Goal: Task Accomplishment & Management: Complete application form

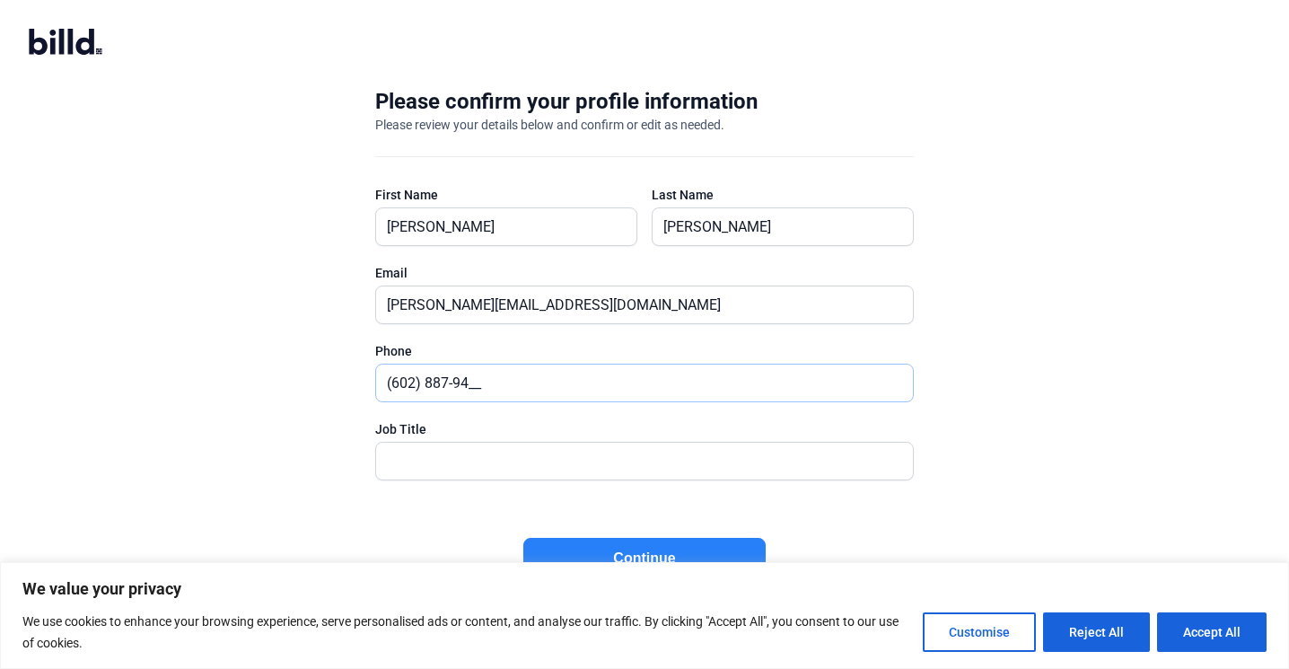
type input "(602) 887-944_"
type input "CEO"
click at [581, 548] on button "Continue" at bounding box center [644, 558] width 242 height 41
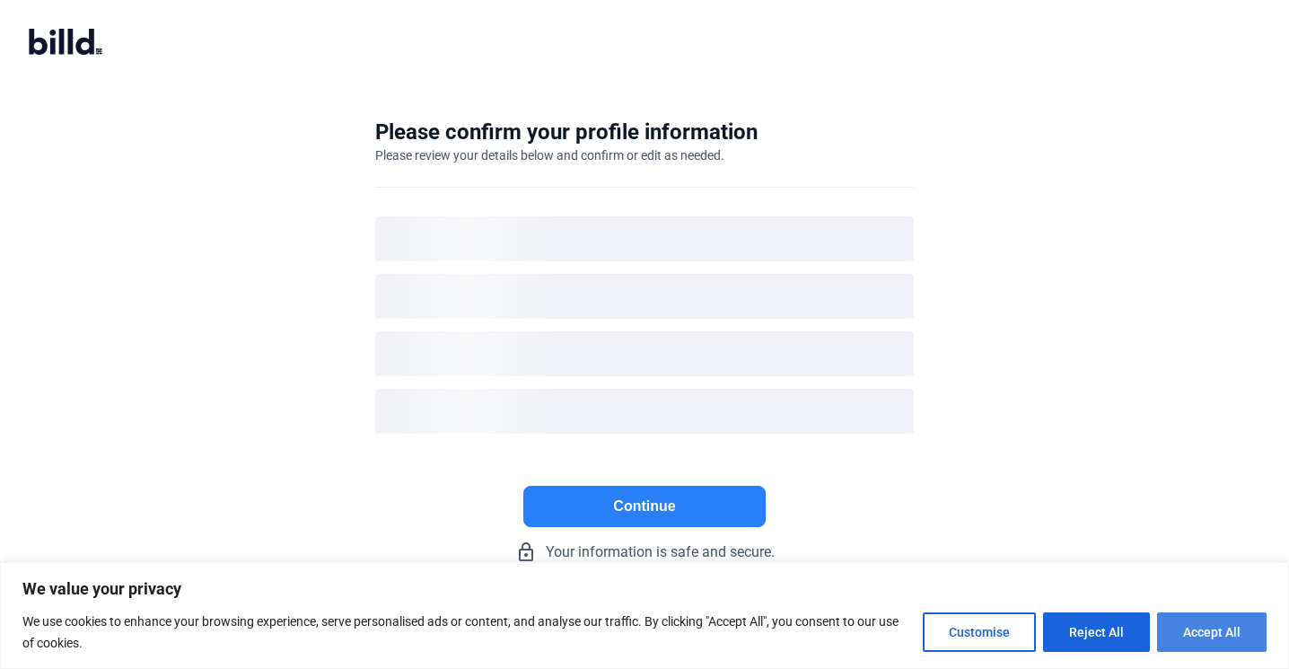
click at [1172, 630] on button "Accept All" at bounding box center [1211, 631] width 109 height 39
checkbox input "true"
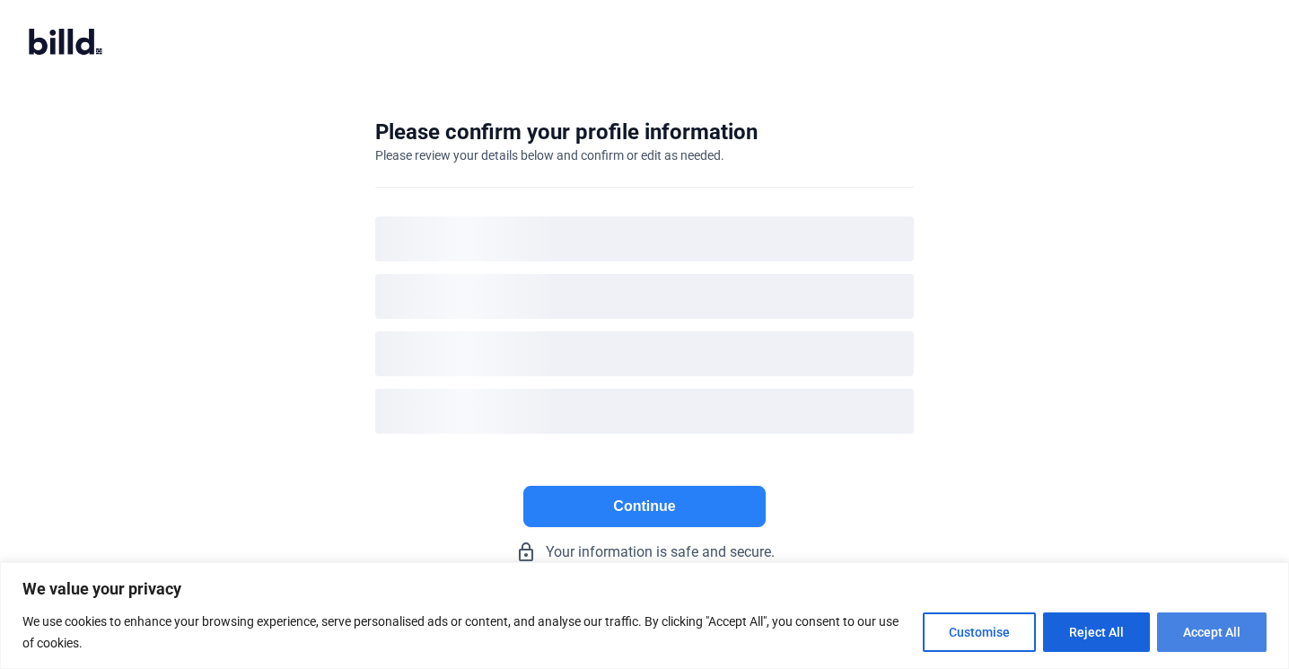
checkbox input "true"
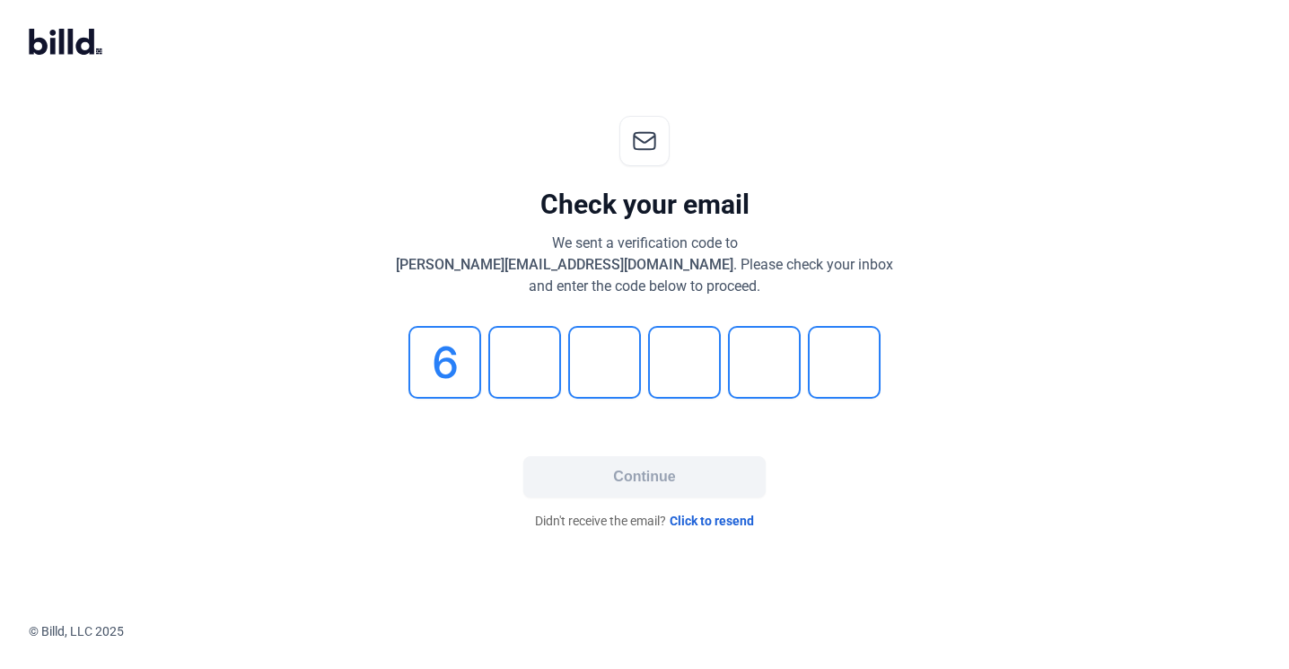
type input "6"
type input "3"
type input "8"
type input "4"
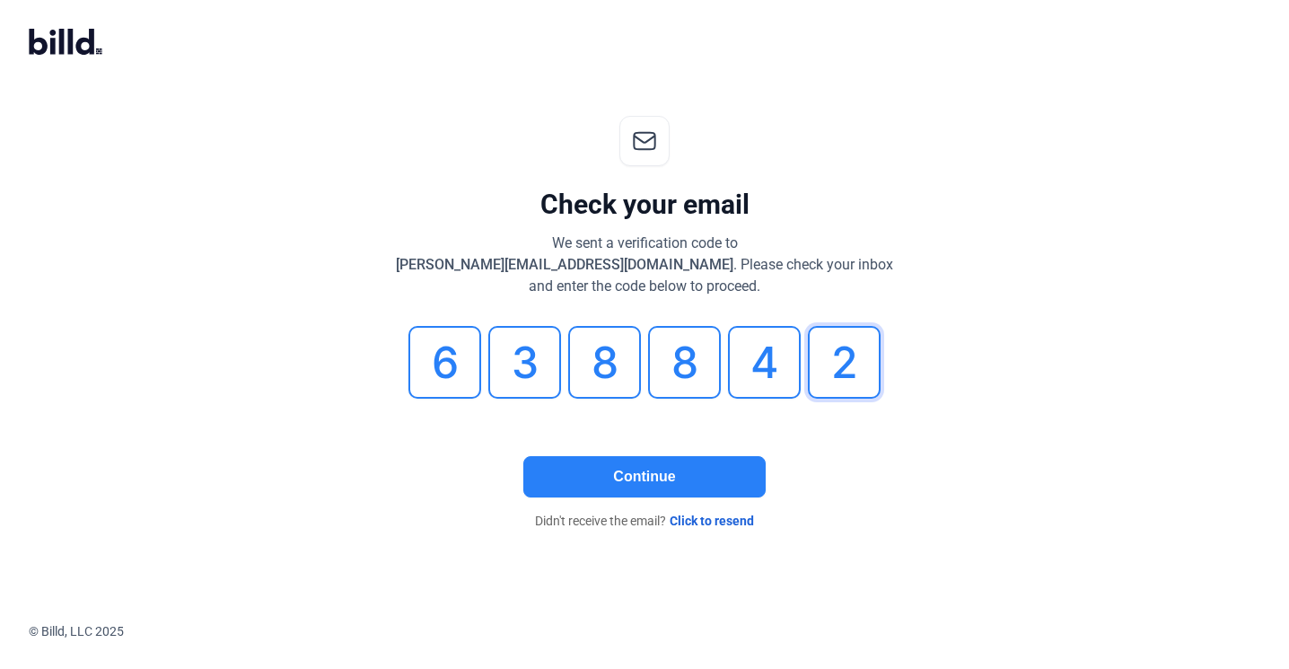
type input "2"
click at [726, 477] on button "Continue" at bounding box center [644, 476] width 242 height 41
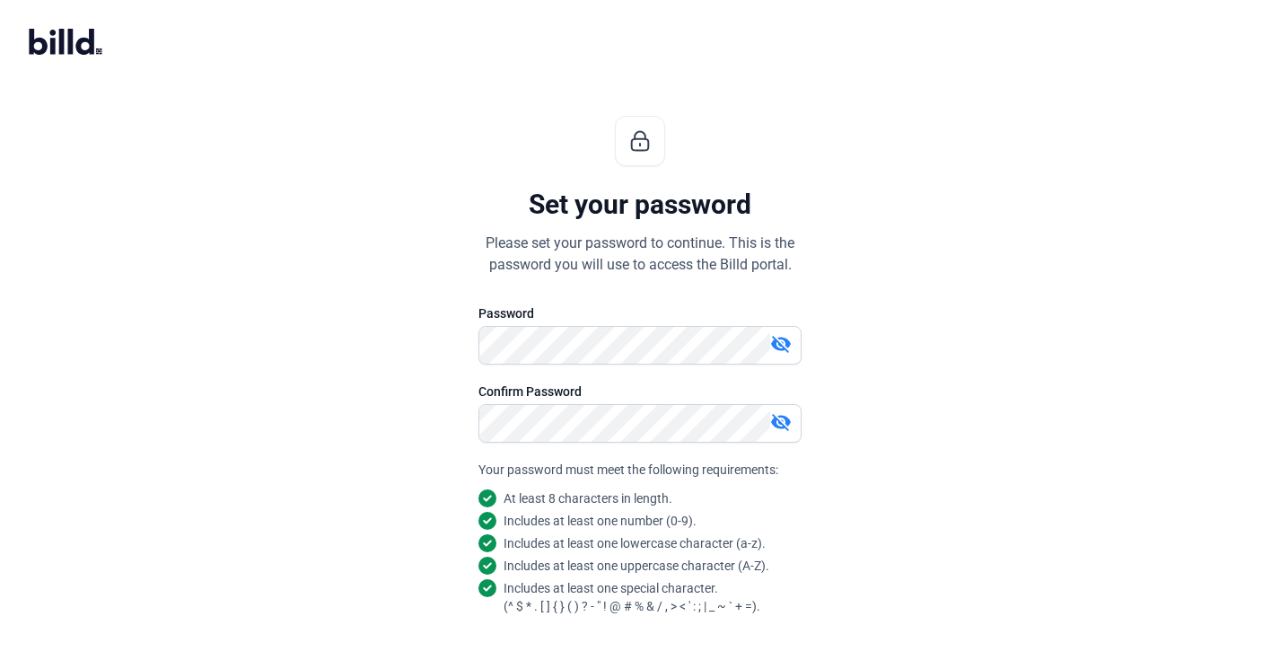
click at [826, 423] on div "Set your password Please set your password to continue. This is the password yo…" at bounding box center [640, 432] width 596 height 691
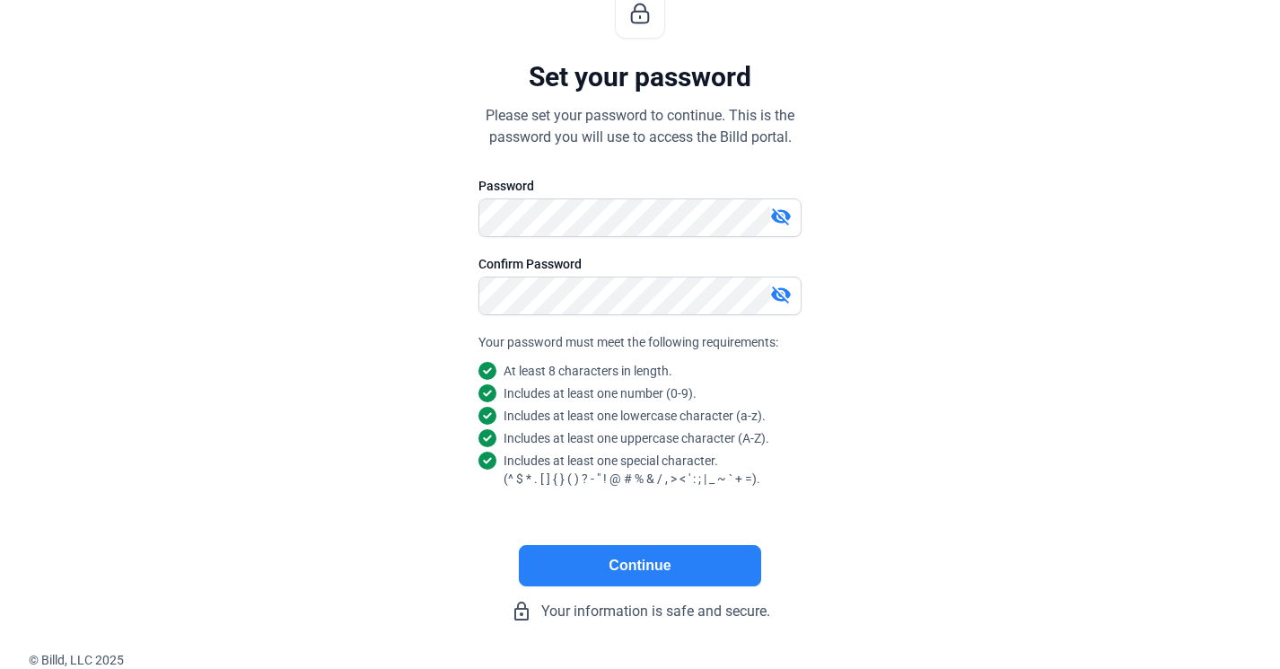
scroll to position [131, 0]
click at [681, 555] on button "Continue" at bounding box center [640, 565] width 242 height 41
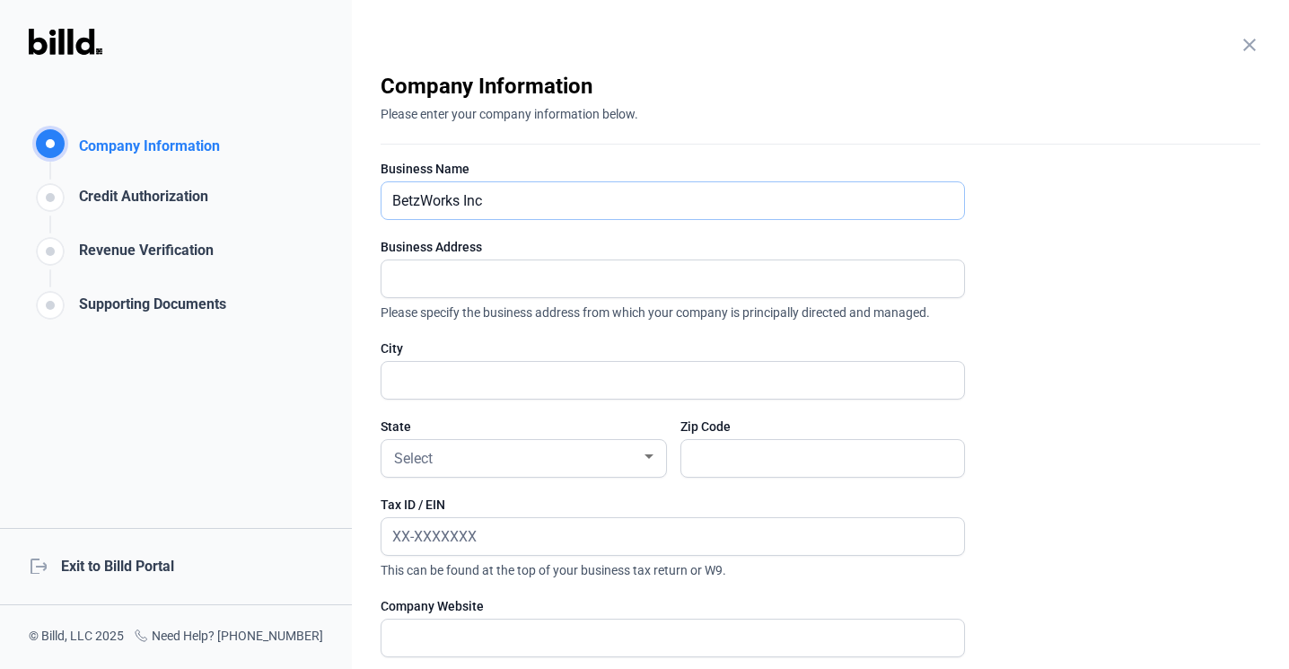
type input "BetzWorks Inc"
type input "[STREET_ADDRESS][PERSON_NAME]"
type input "Capitola"
click at [490, 467] on div "Select" at bounding box center [515, 456] width 250 height 25
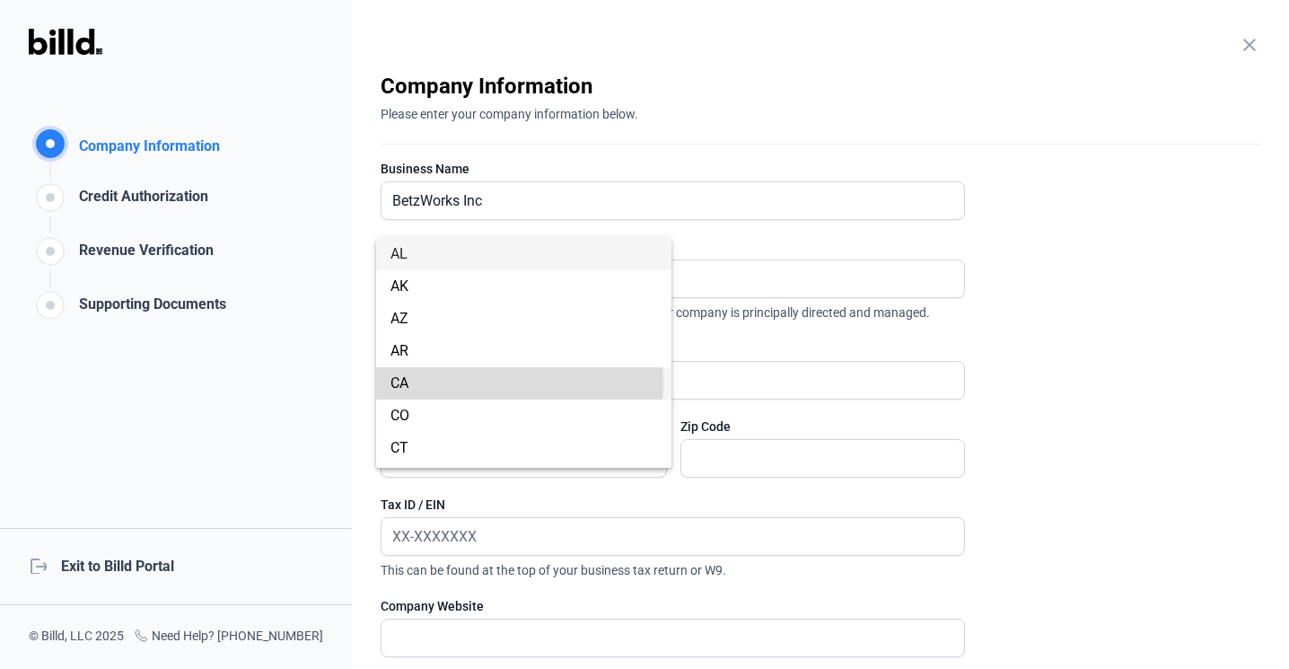
click at [480, 382] on span "CA" at bounding box center [523, 383] width 267 height 32
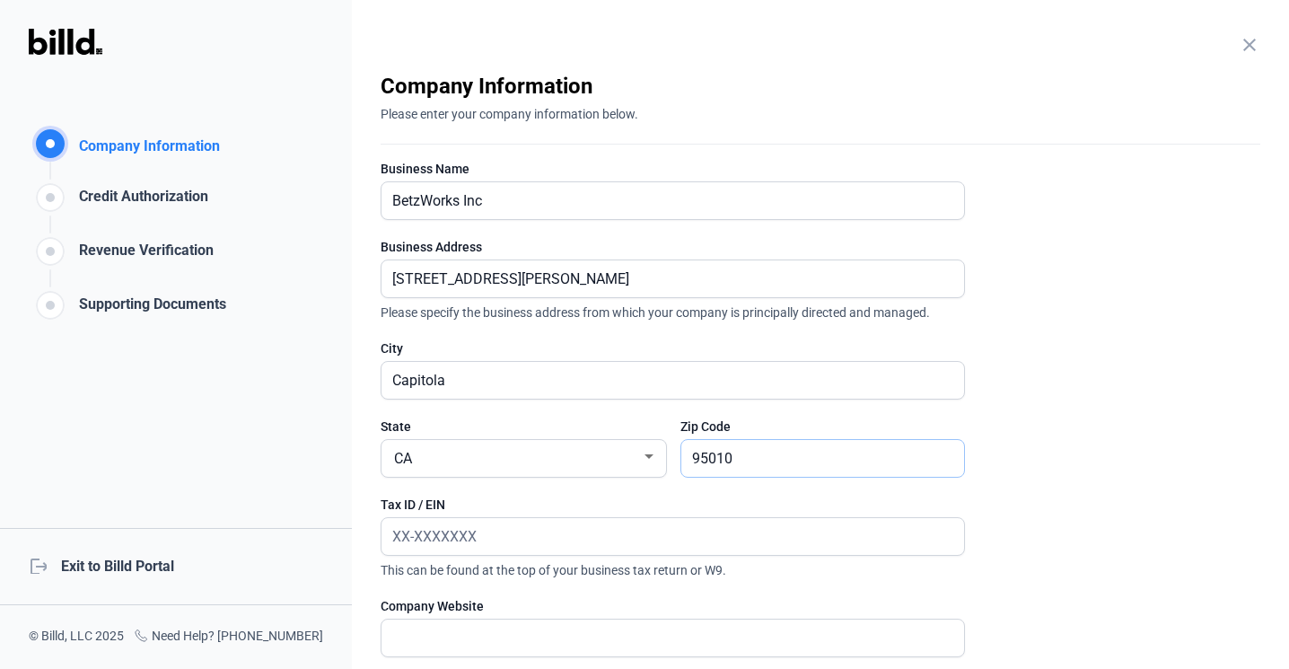
type input "95010"
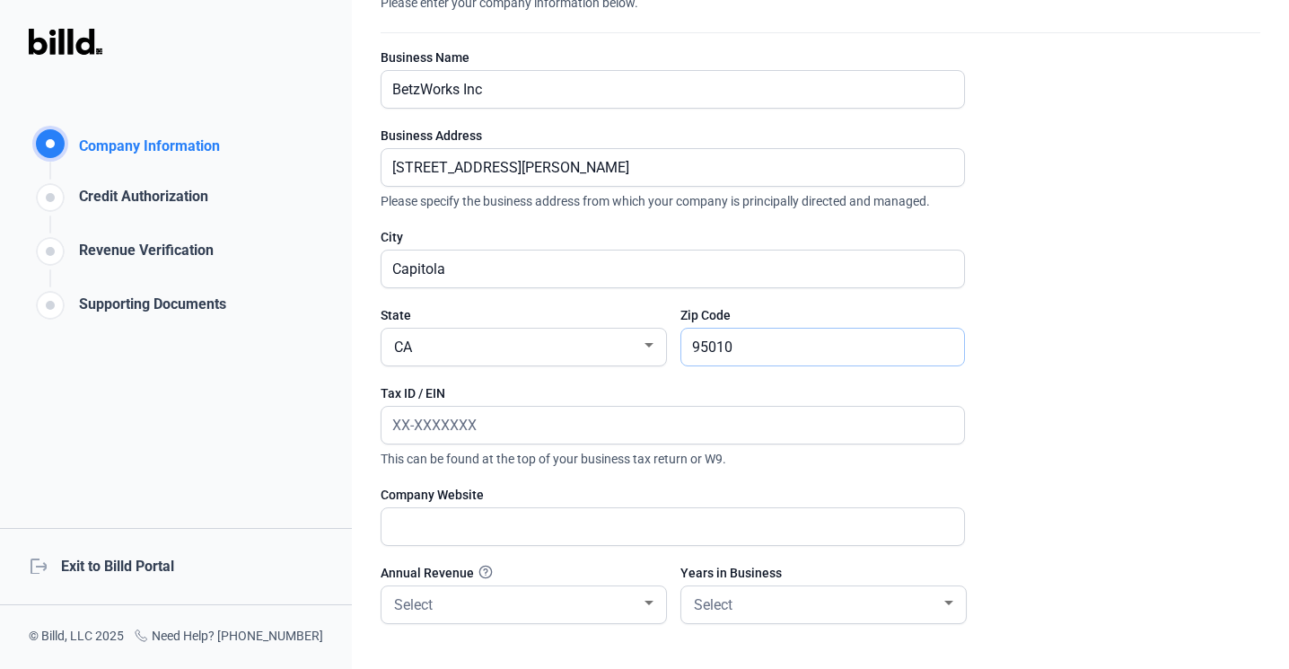
scroll to position [117, 0]
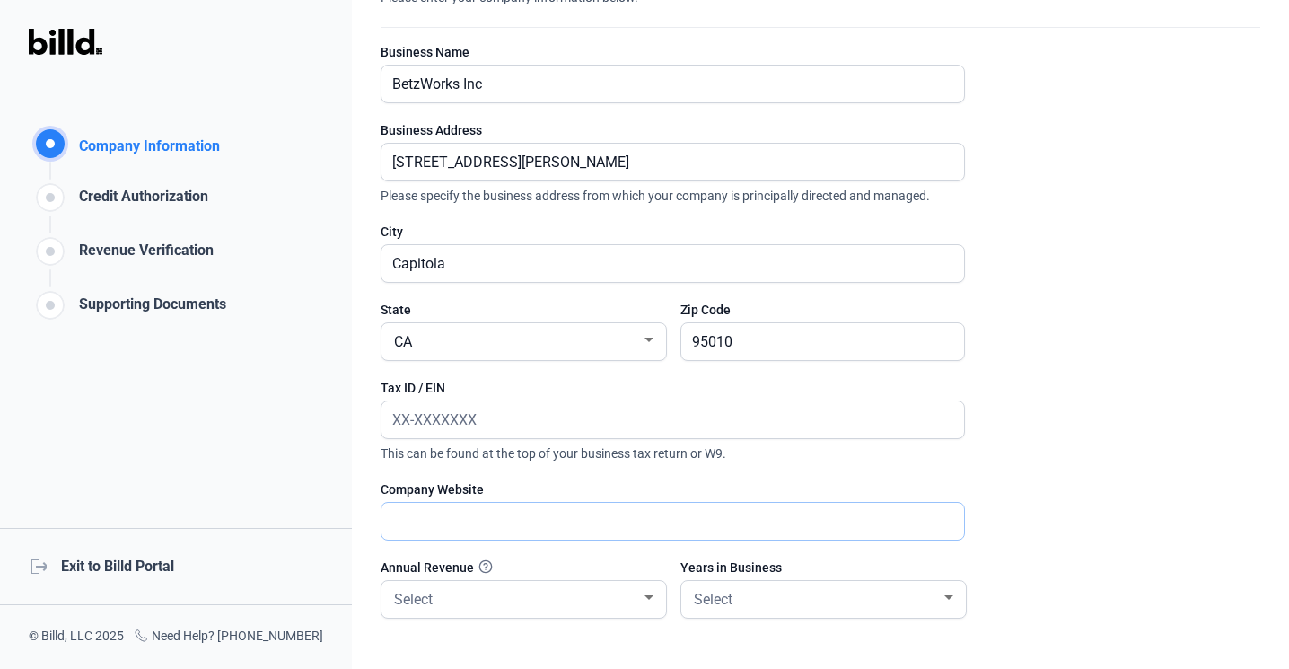
type input "b"
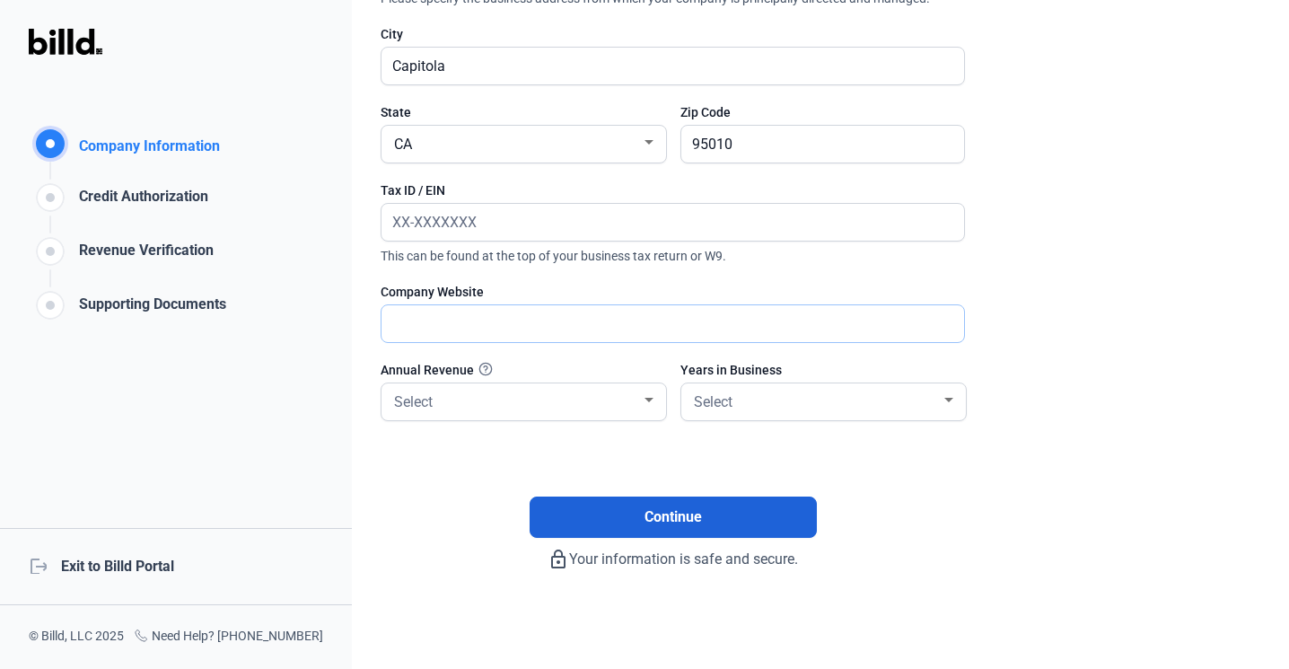
scroll to position [314, 0]
click at [772, 408] on div "Select" at bounding box center [815, 400] width 250 height 25
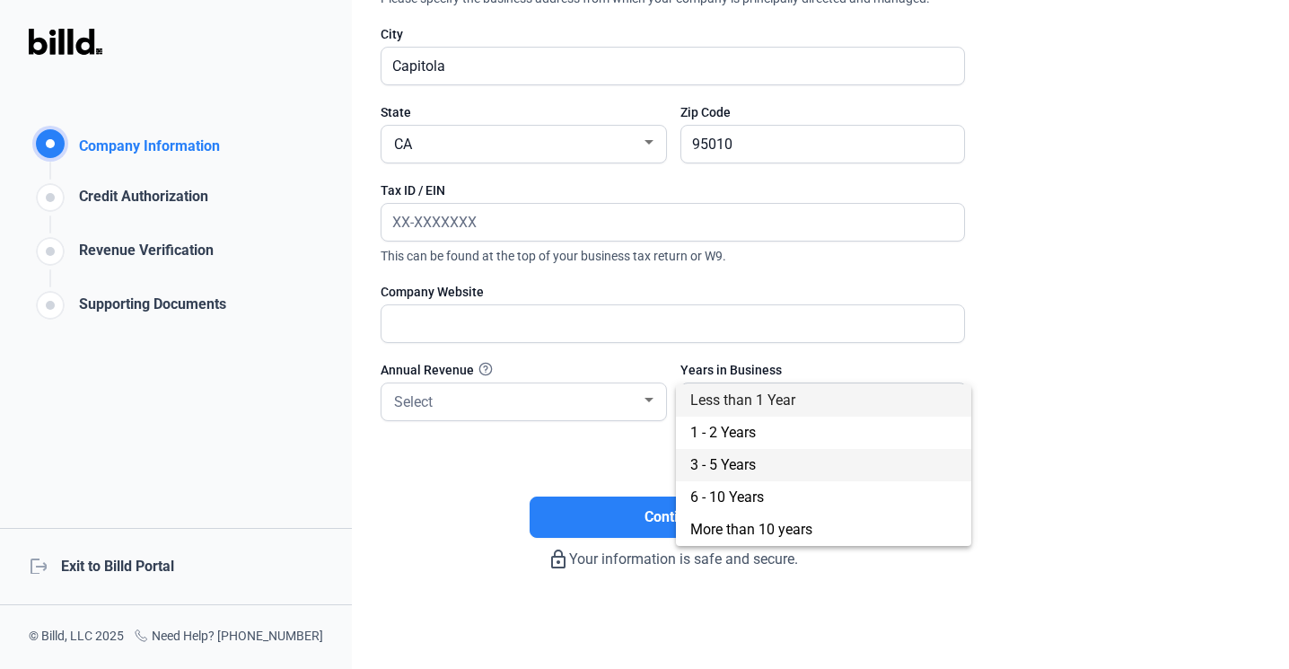
click at [747, 459] on span "3 - 5 Years" at bounding box center [723, 464] width 66 height 17
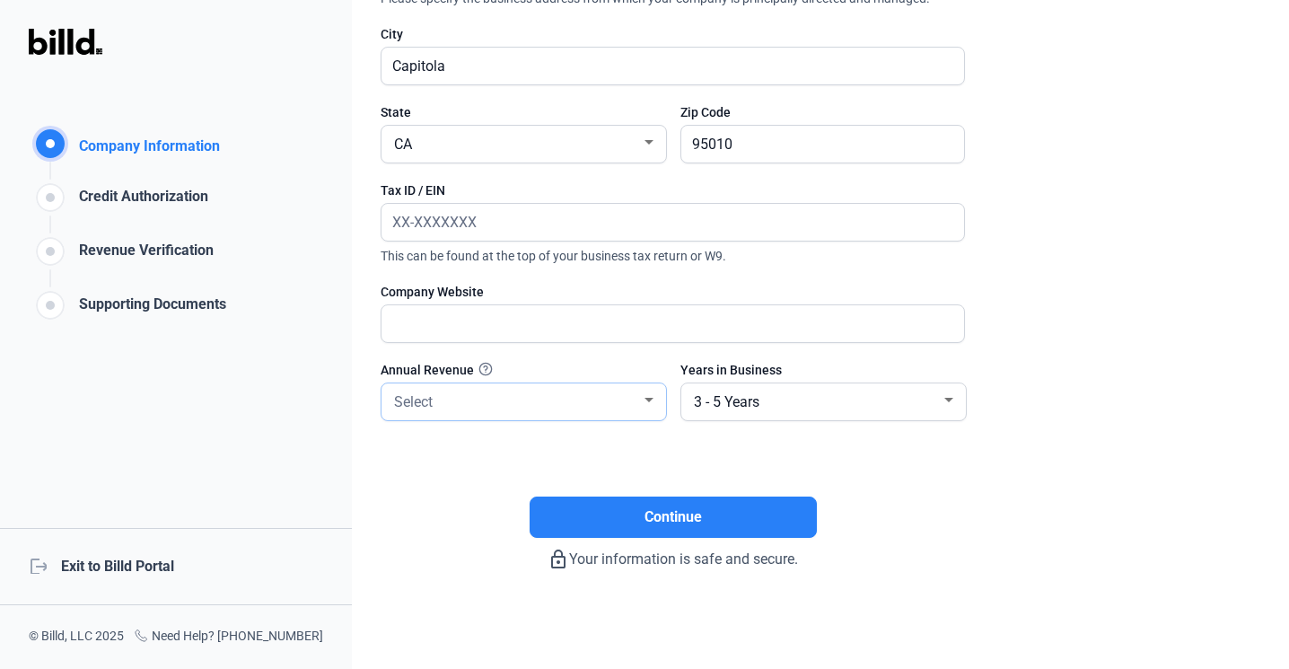
click at [532, 402] on div "Select" at bounding box center [515, 400] width 250 height 25
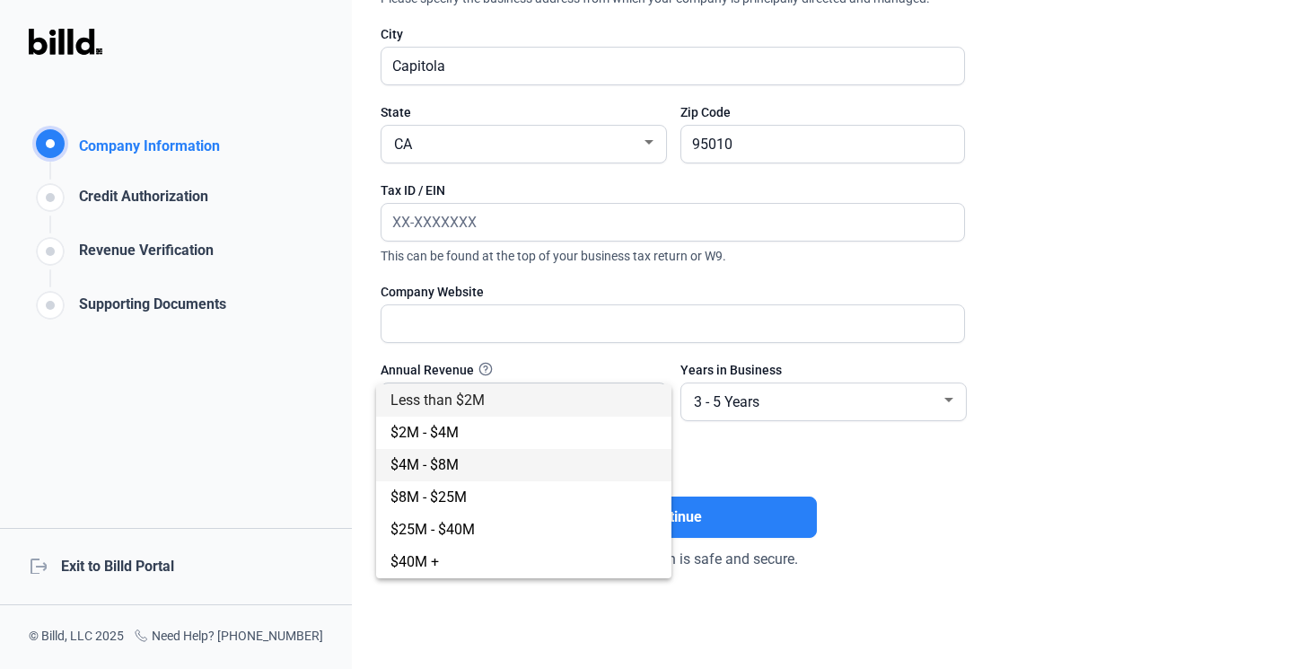
click at [505, 465] on span "$4M - $8M" at bounding box center [523, 465] width 267 height 32
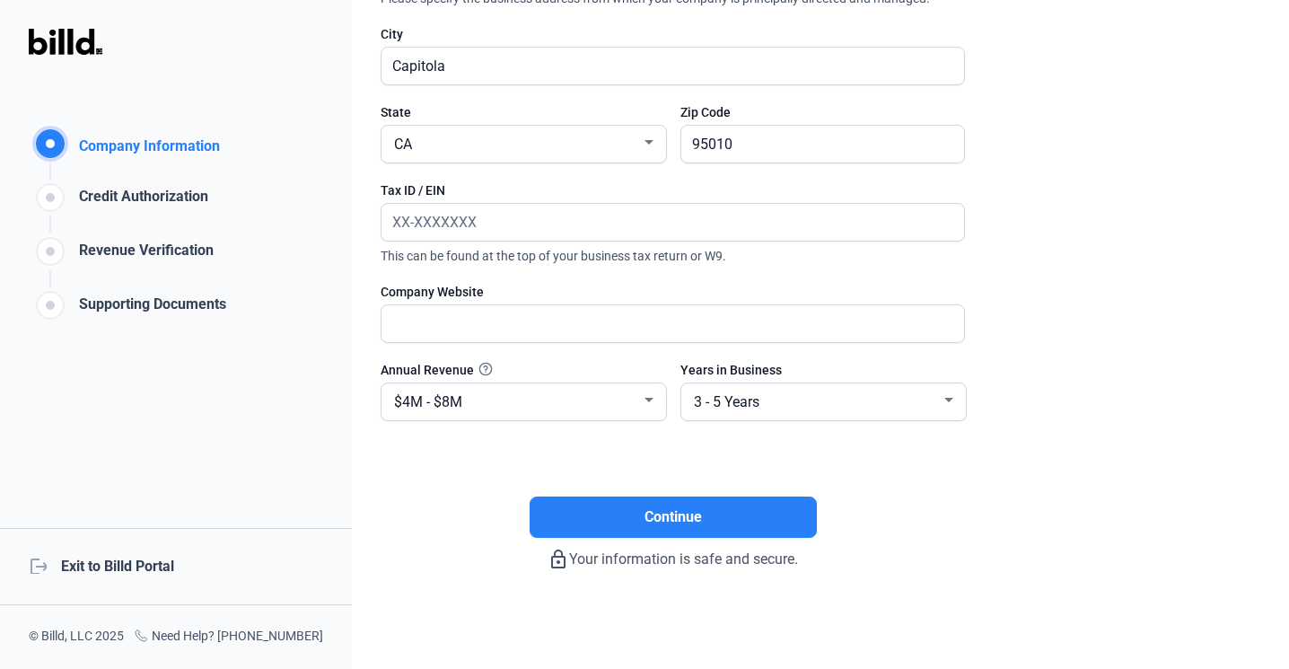
click at [535, 351] on div at bounding box center [672, 352] width 584 height 18
click at [596, 205] on input "text" at bounding box center [662, 222] width 563 height 37
type input "[US_EMPLOYER_IDENTIFICATION_NUMBER]"
click at [627, 317] on input "text" at bounding box center [662, 323] width 563 height 37
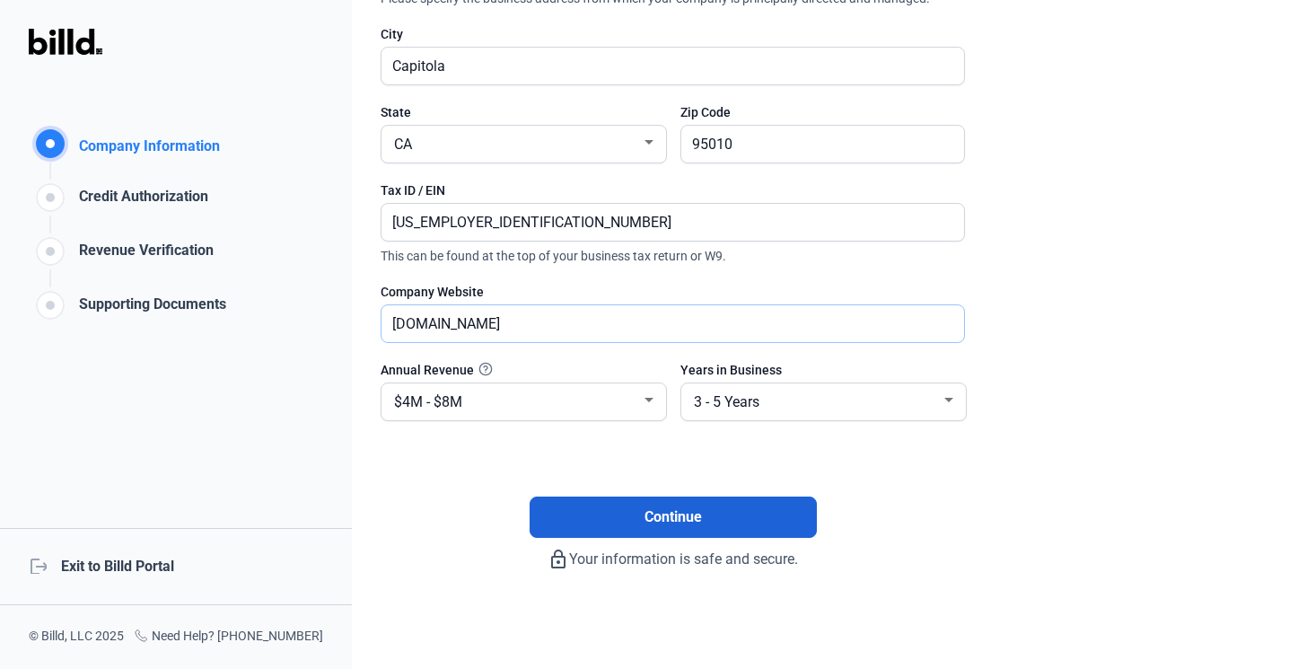
type input "[DOMAIN_NAME]"
click at [747, 522] on button "Continue" at bounding box center [672, 516] width 287 height 41
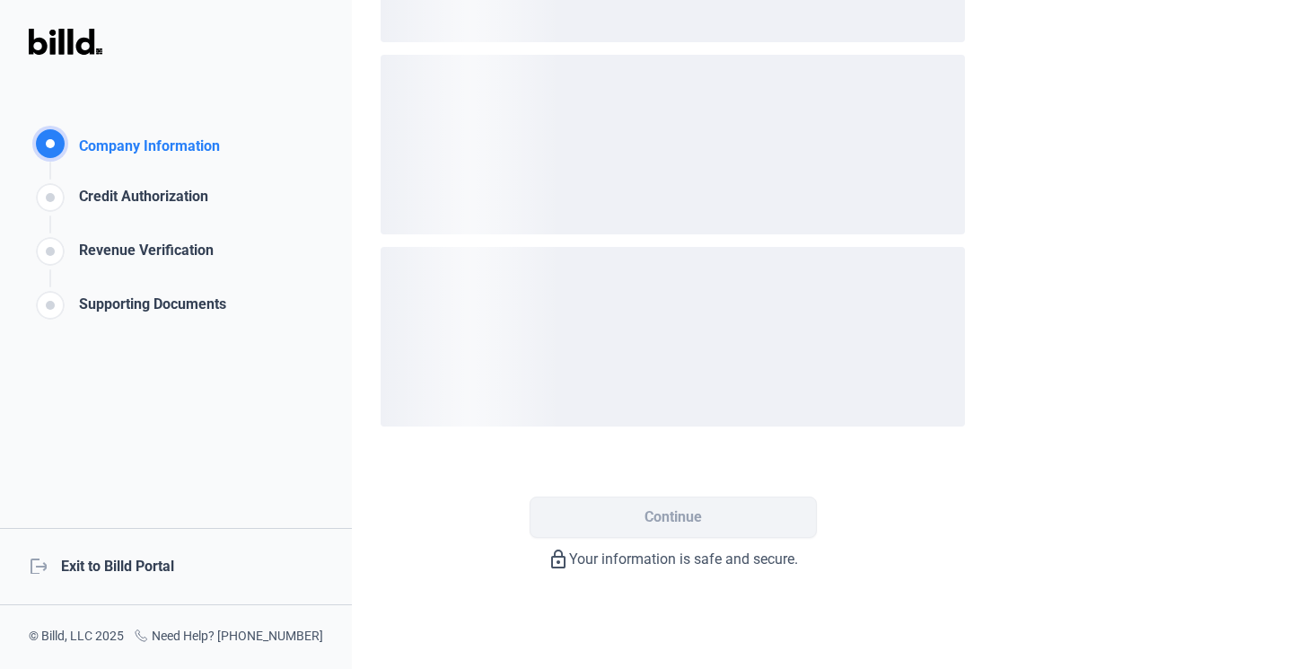
scroll to position [0, 0]
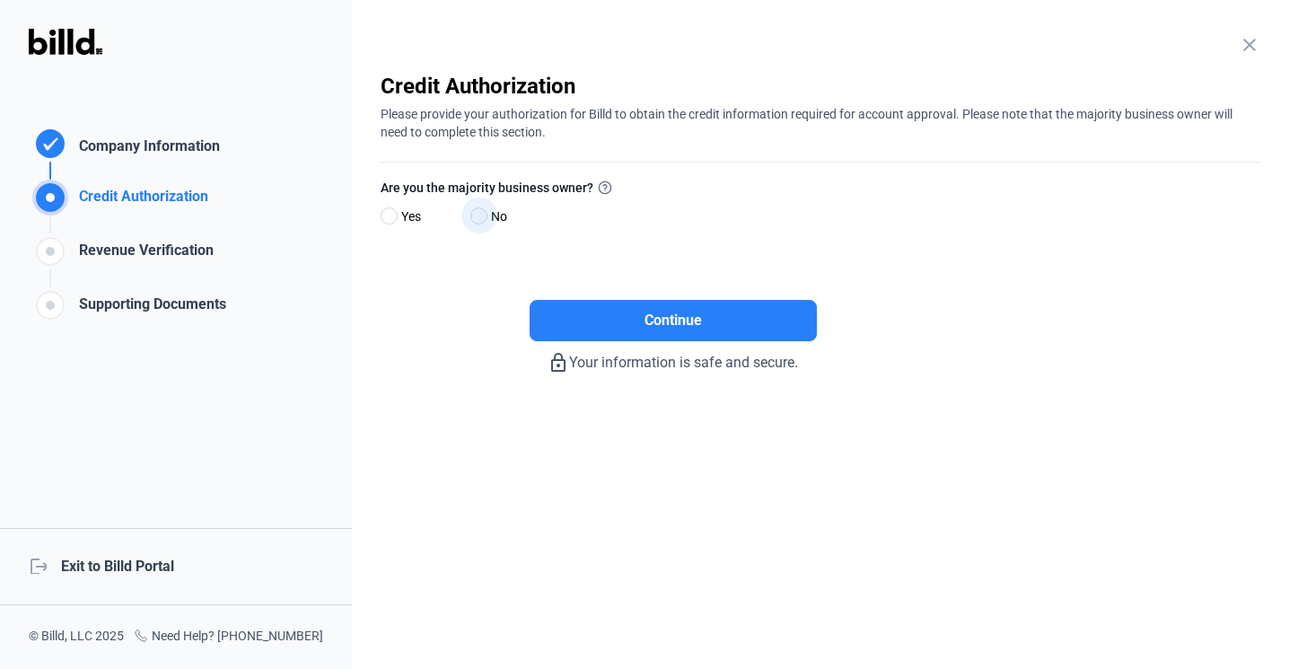
click at [475, 219] on span at bounding box center [478, 215] width 17 height 17
click at [475, 219] on input "No" at bounding box center [476, 216] width 13 height 13
radio input "true"
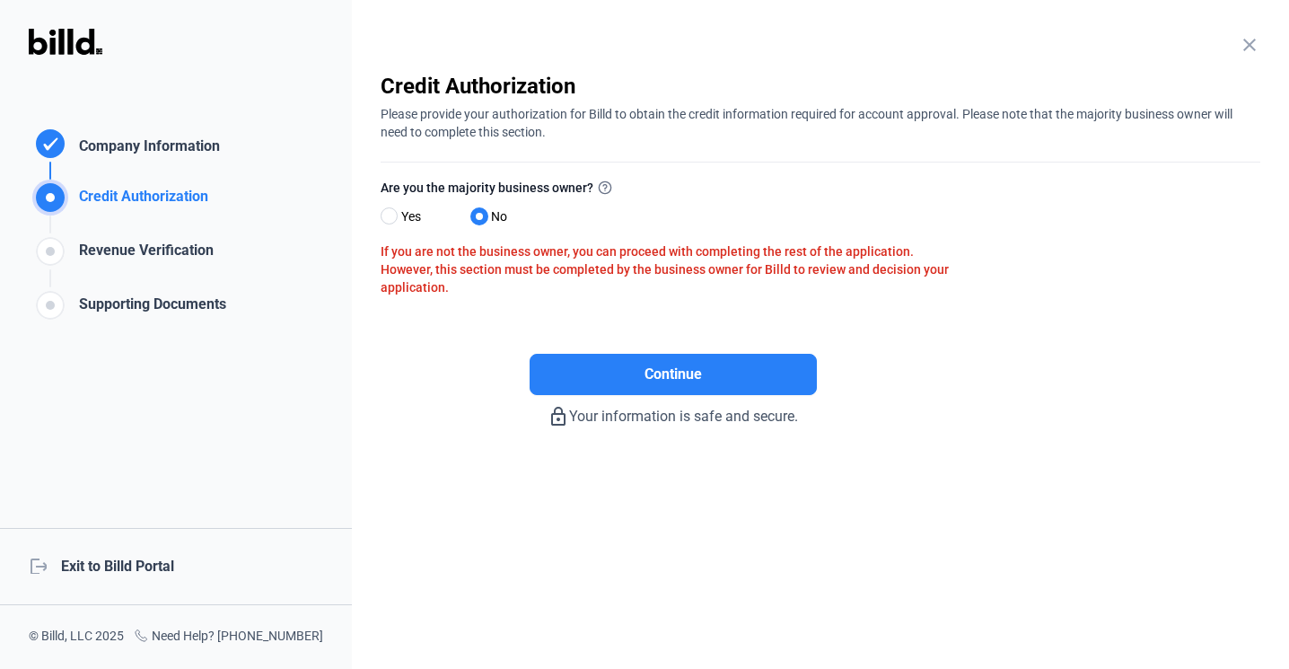
click at [409, 210] on span "Yes" at bounding box center [407, 216] width 27 height 22
click at [394, 210] on input "Yes" at bounding box center [386, 216] width 13 height 13
radio input "true"
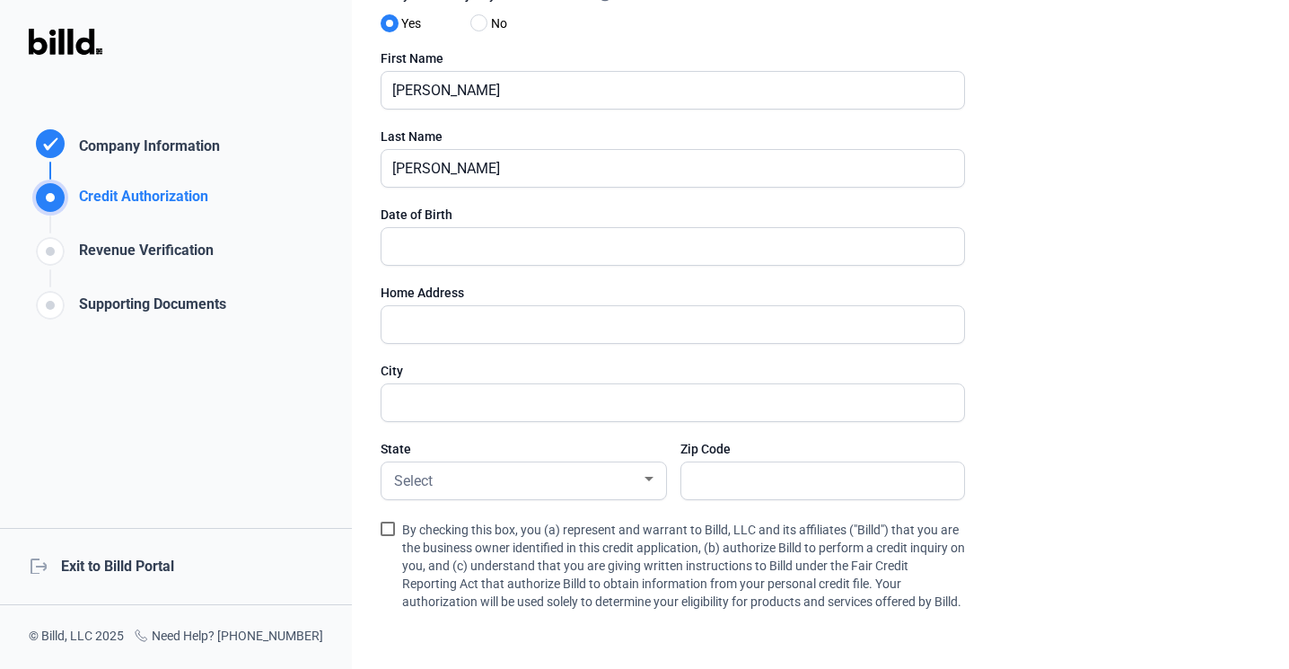
scroll to position [196, 0]
type input "[DATE]"
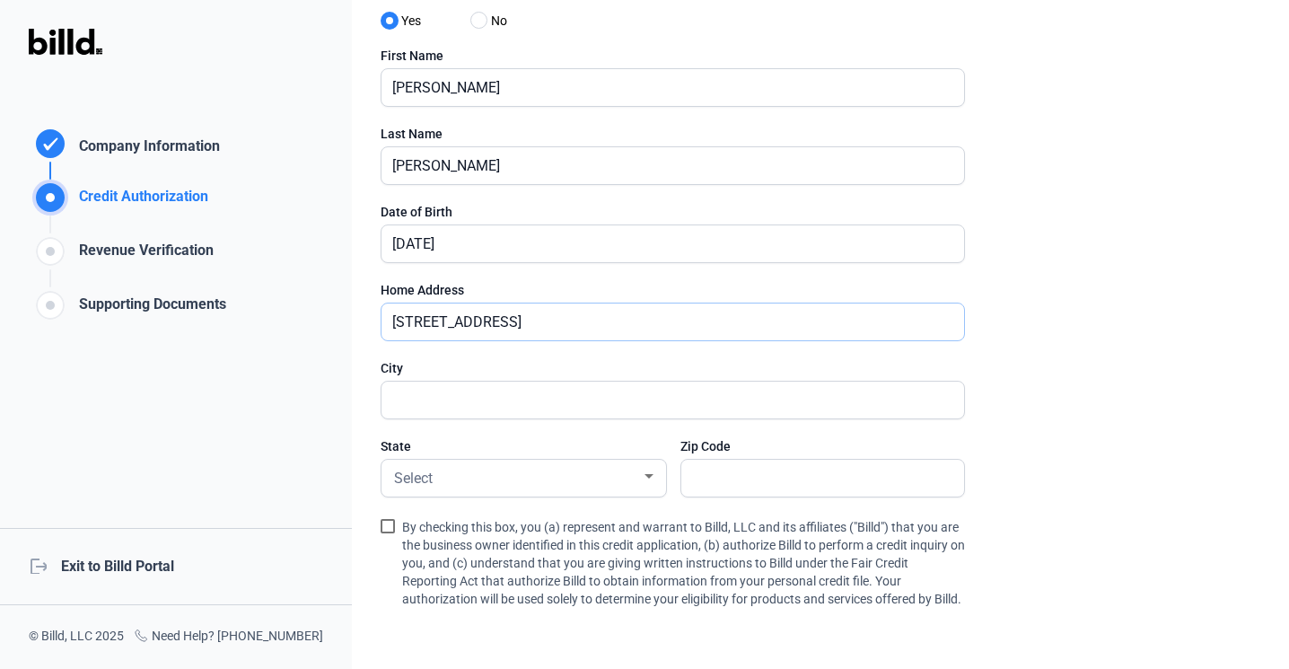
type input "[STREET_ADDRESS]"
type input "aptos"
click at [616, 464] on div "Select" at bounding box center [515, 476] width 250 height 25
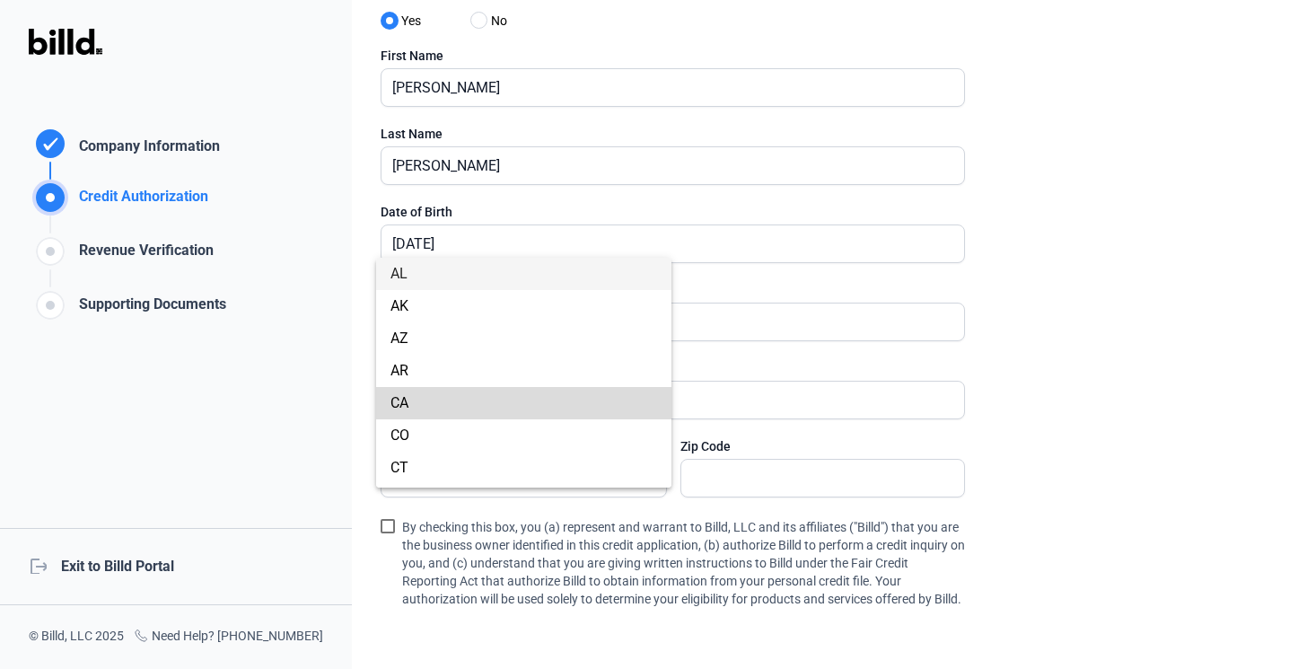
click at [531, 398] on span "CA" at bounding box center [523, 403] width 267 height 32
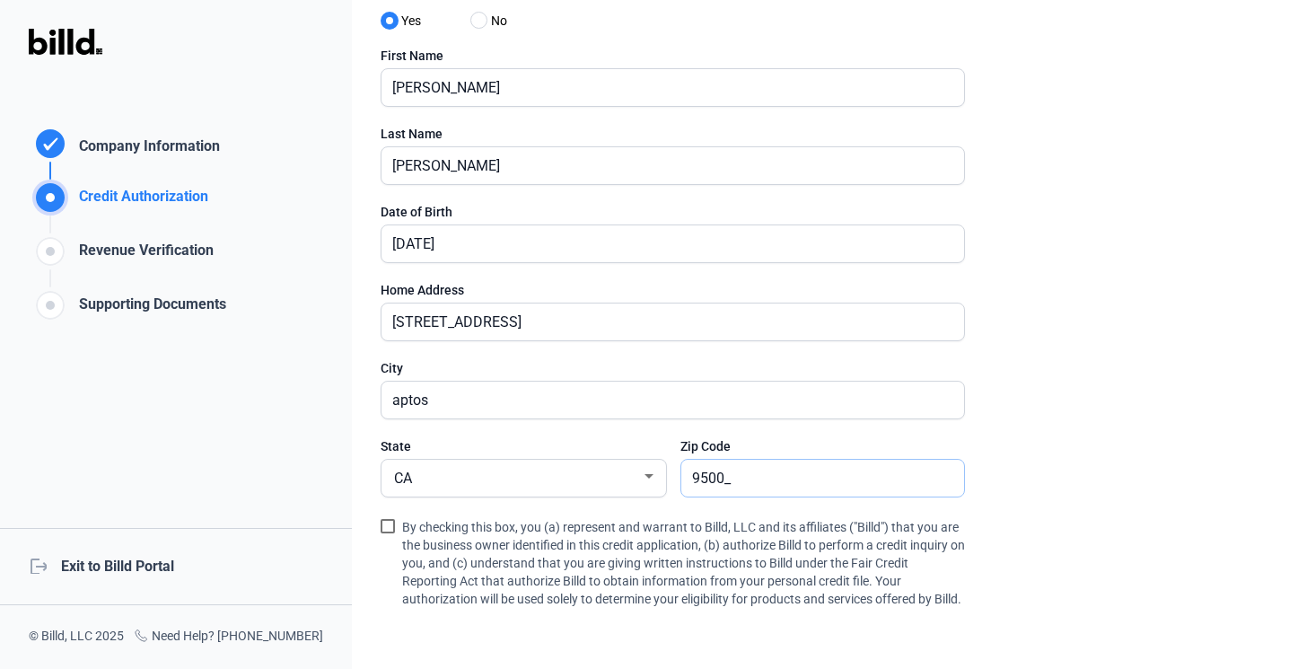
type input "95003"
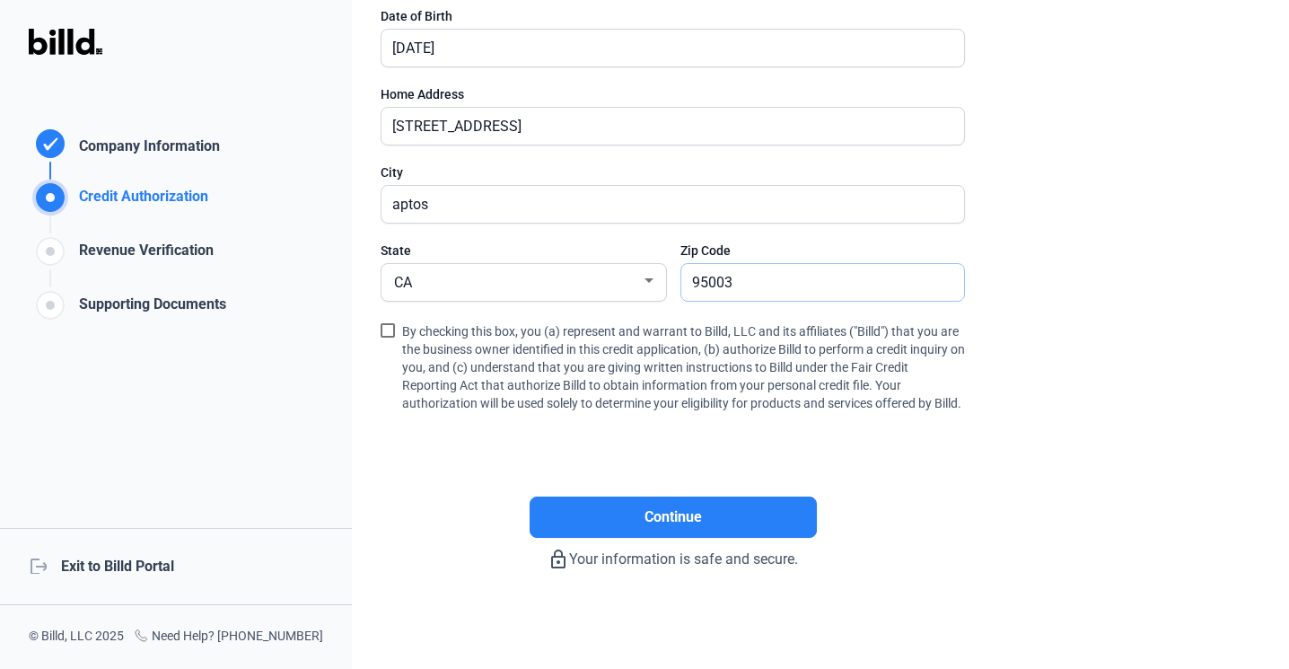
scroll to position [409, 0]
click at [395, 319] on label "By checking this box, you (a) represent and warrant to Billd, LLC and its affil…" at bounding box center [672, 367] width 584 height 97
click at [0, 0] on input "By checking this box, you (a) represent and warrant to Billd, LLC and its affil…" at bounding box center [0, 0] width 0 height 0
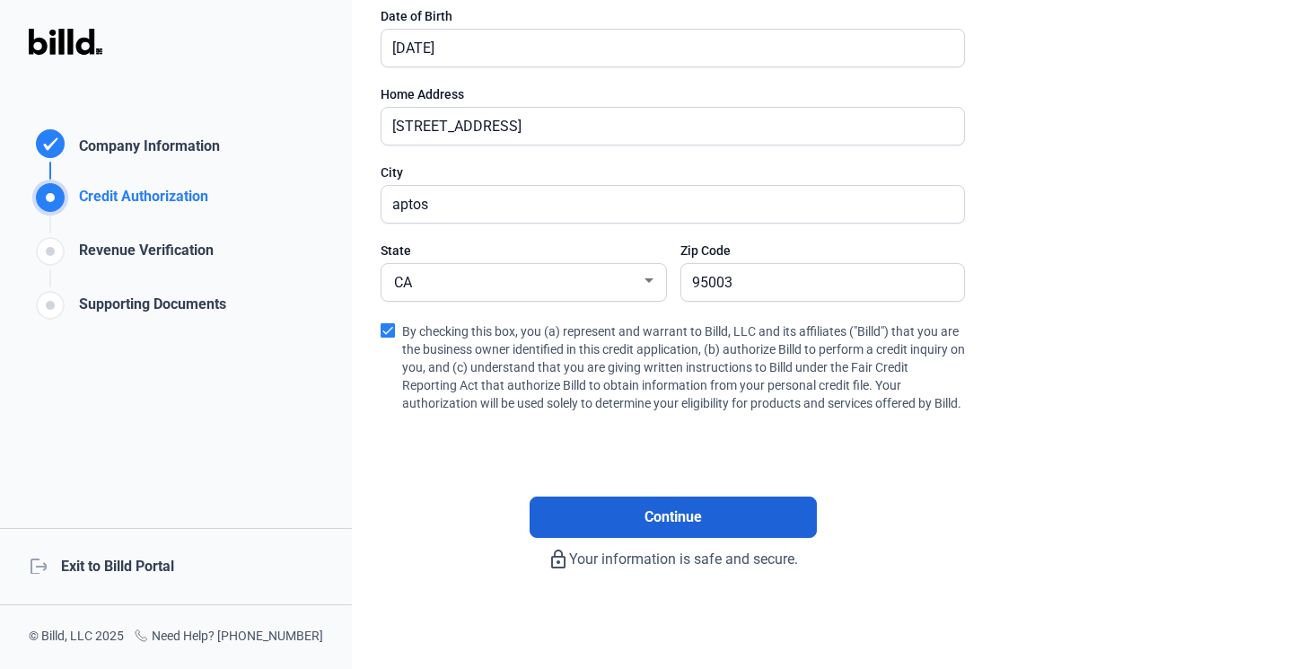
click at [581, 515] on button "Continue" at bounding box center [672, 516] width 287 height 41
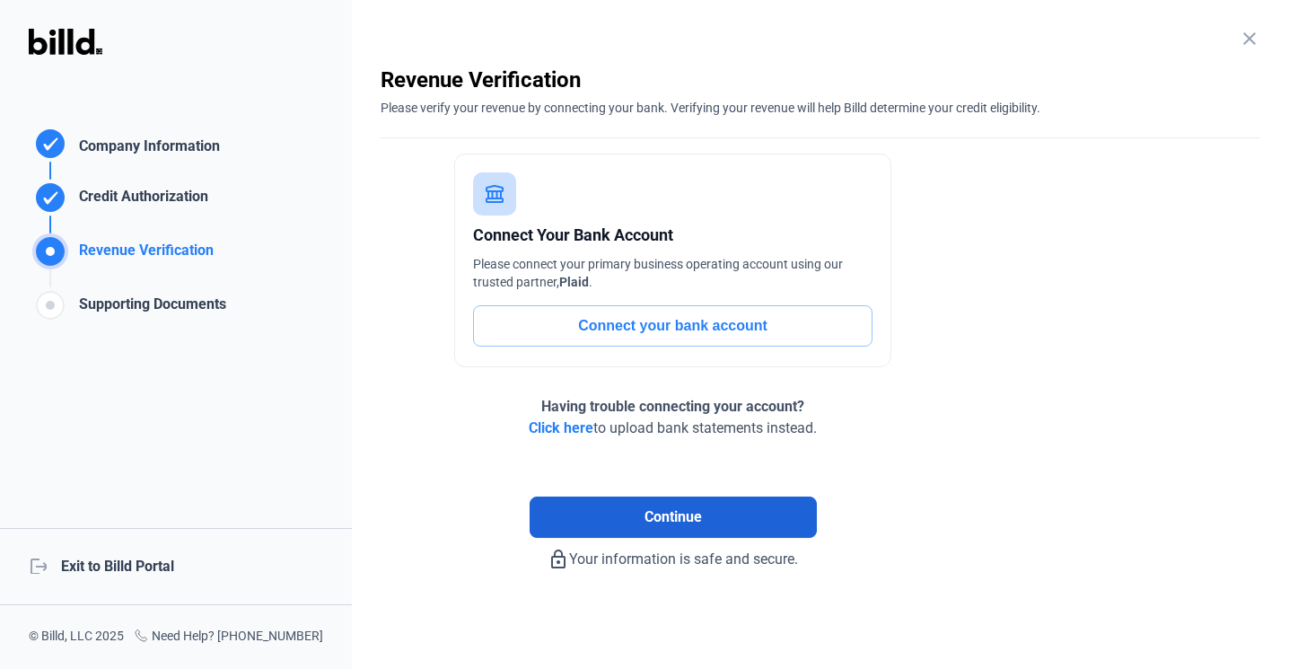
scroll to position [6, 0]
click at [660, 335] on button "Connect your bank account" at bounding box center [672, 325] width 399 height 41
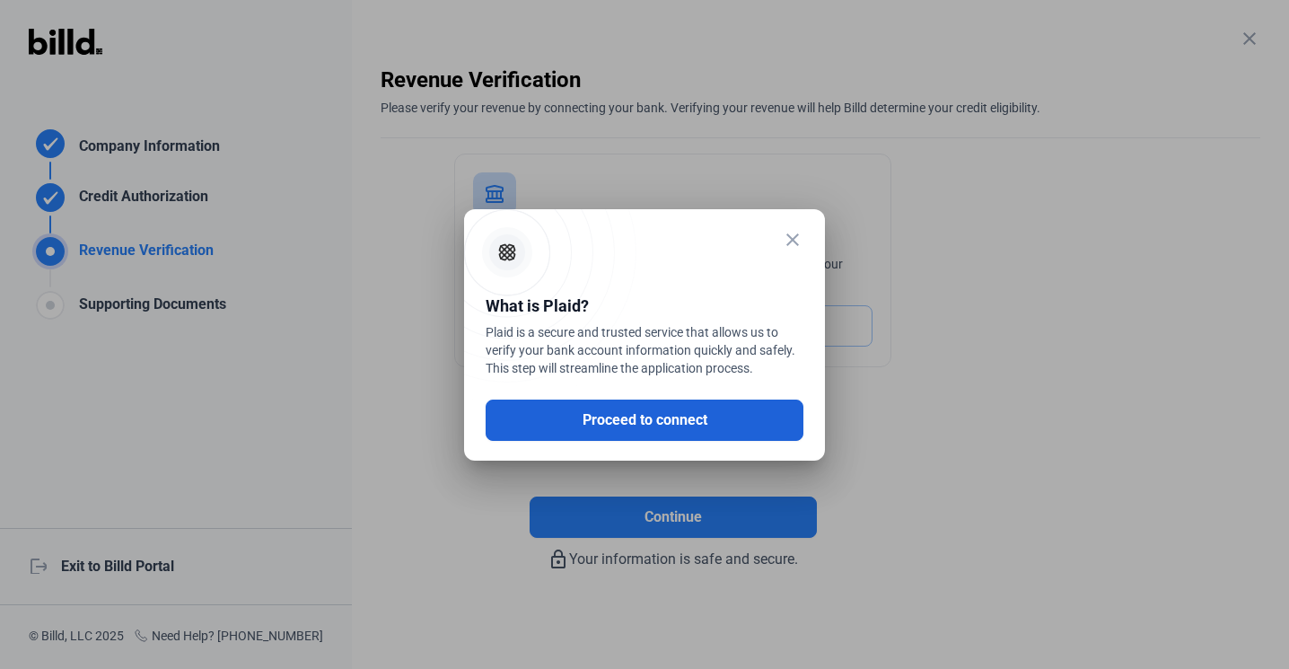
click at [649, 427] on button "Proceed to connect" at bounding box center [644, 419] width 318 height 41
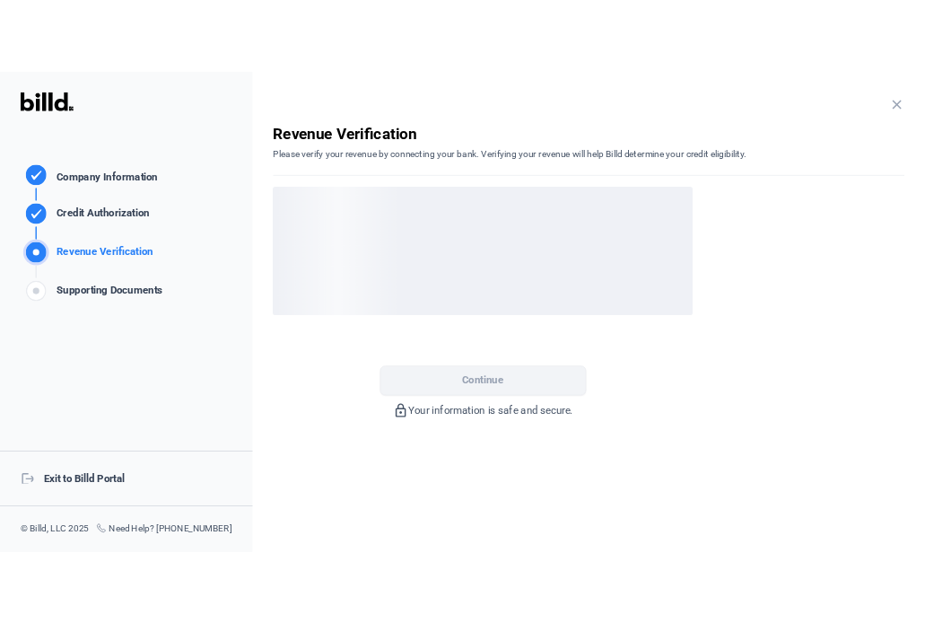
scroll to position [0, 0]
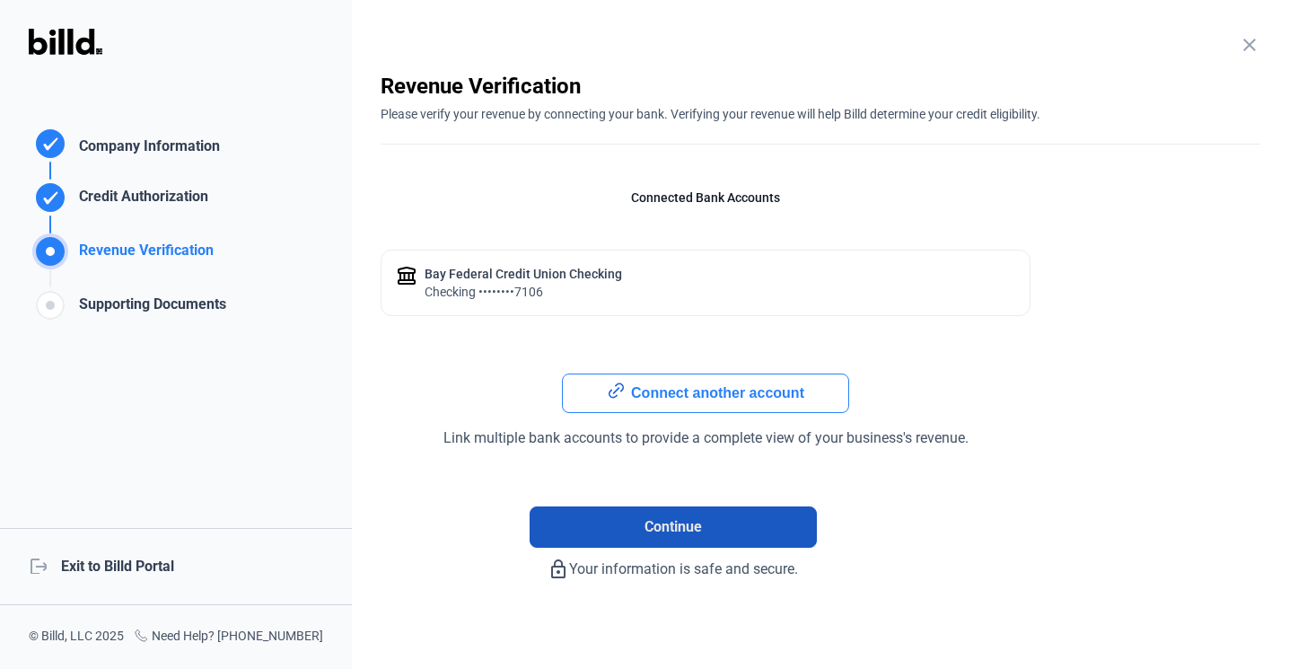
click at [712, 529] on button "Continue" at bounding box center [672, 526] width 287 height 41
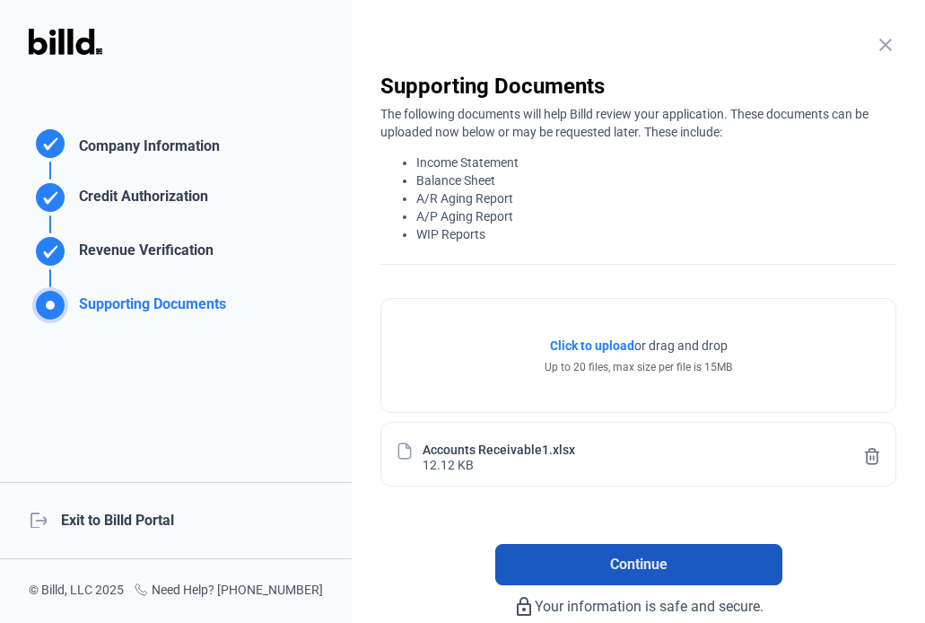
click at [643, 559] on span "Continue" at bounding box center [638, 565] width 57 height 22
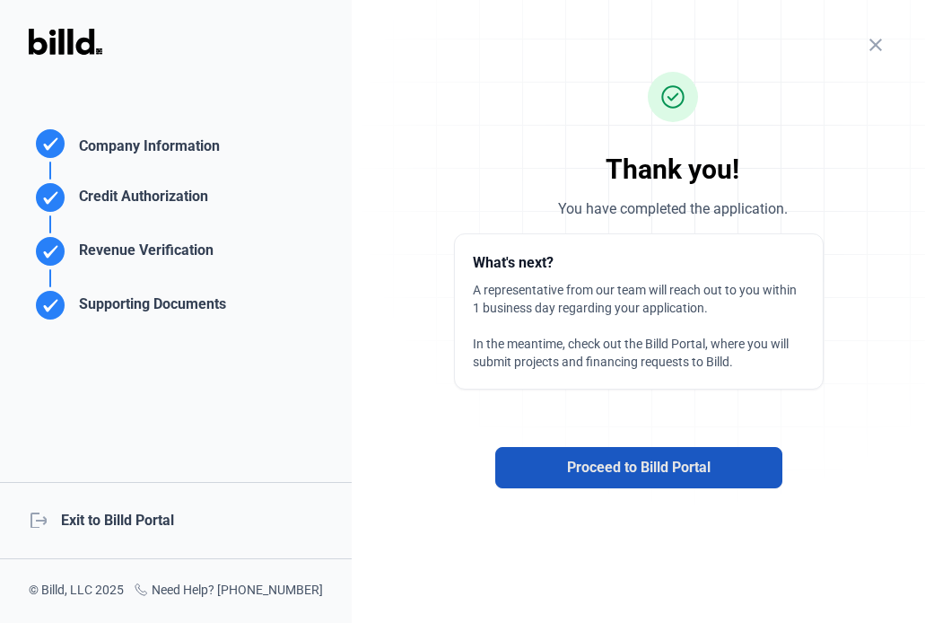
click at [662, 476] on span "Proceed to Billd Portal" at bounding box center [639, 468] width 144 height 22
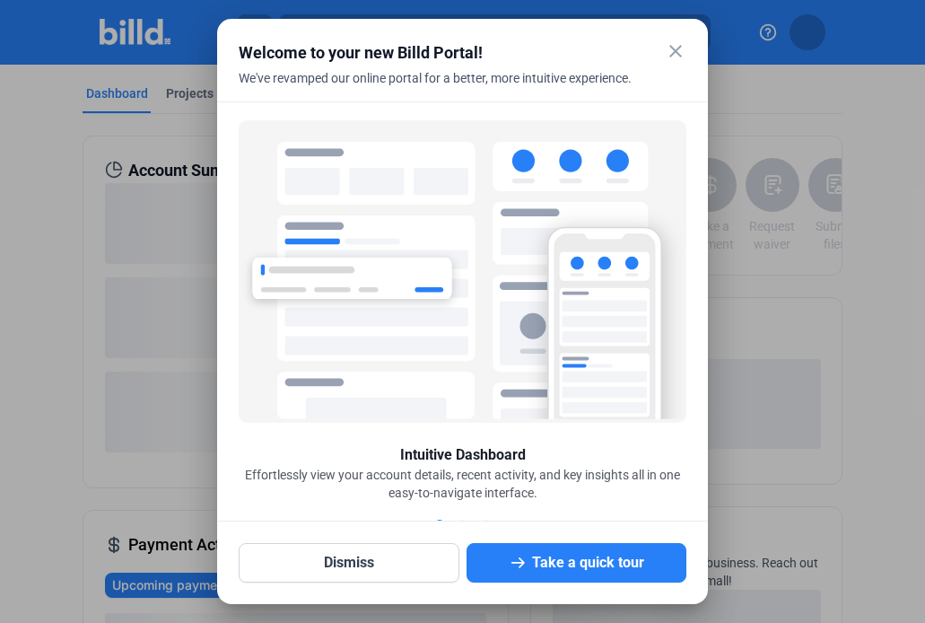
scroll to position [8, 0]
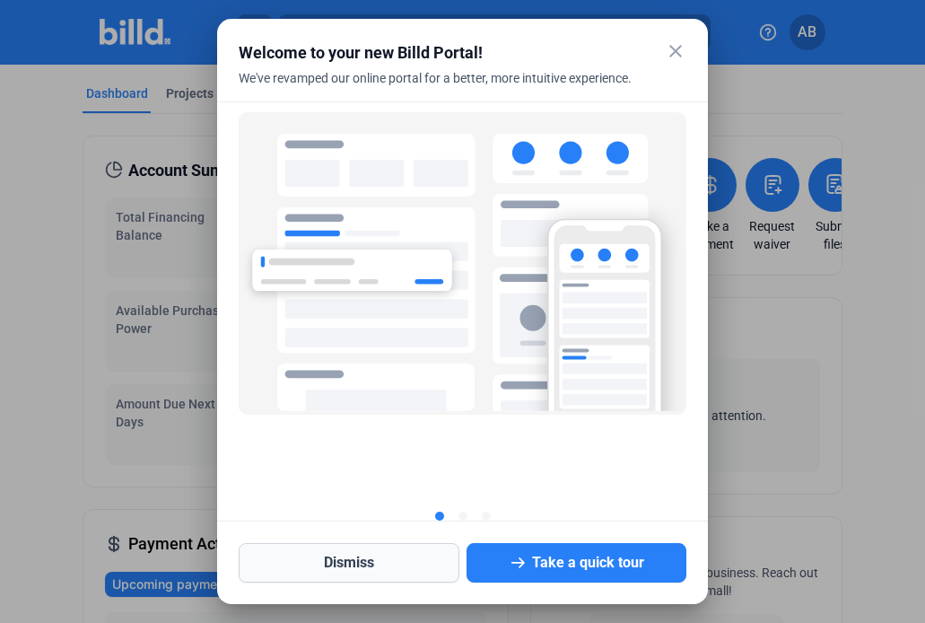
click at [412, 566] on button "Dismiss" at bounding box center [349, 562] width 221 height 39
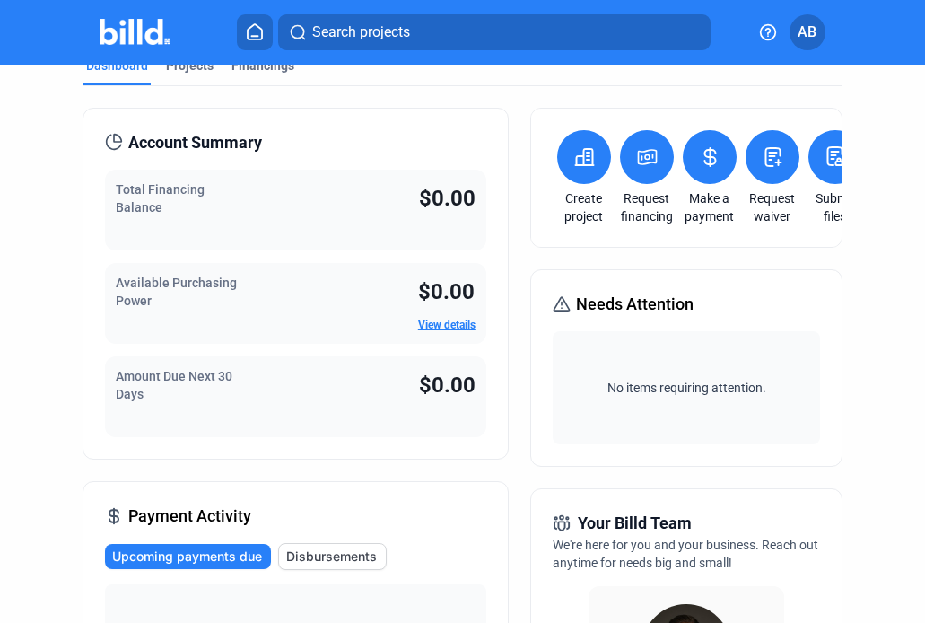
scroll to position [30, 0]
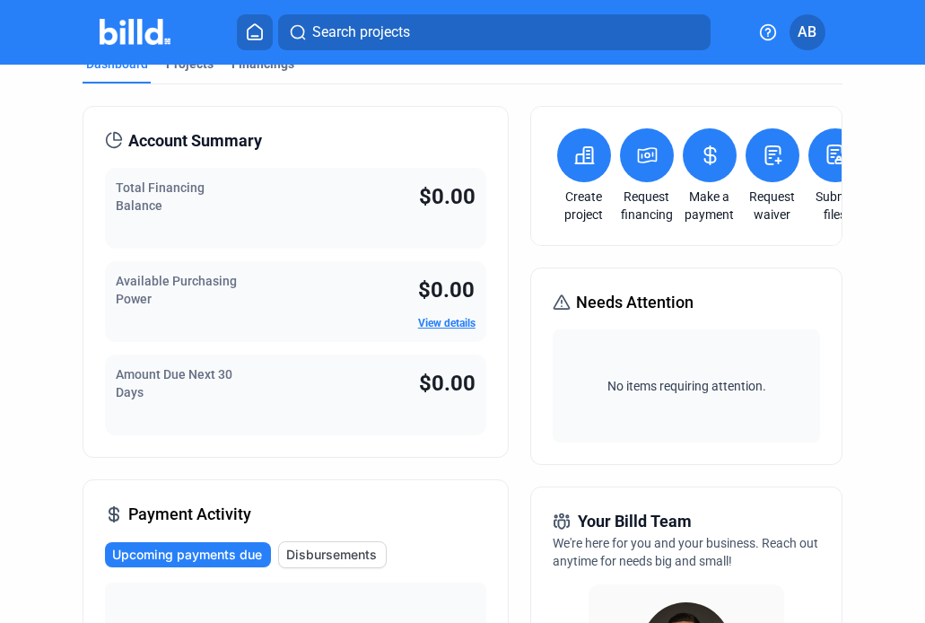
click at [452, 325] on link "View details" at bounding box center [446, 323] width 57 height 13
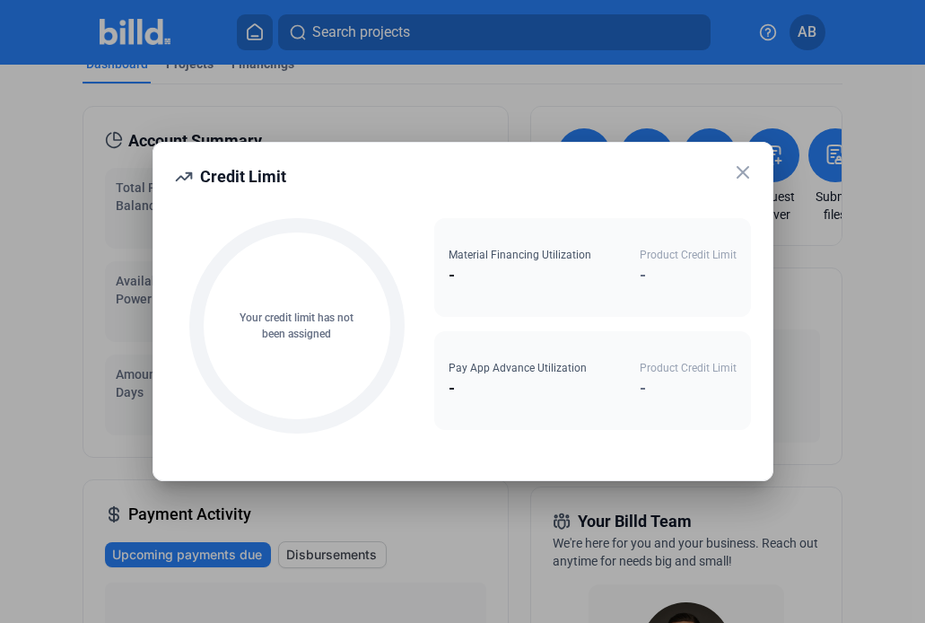
click at [744, 169] on icon at bounding box center [743, 173] width 22 height 22
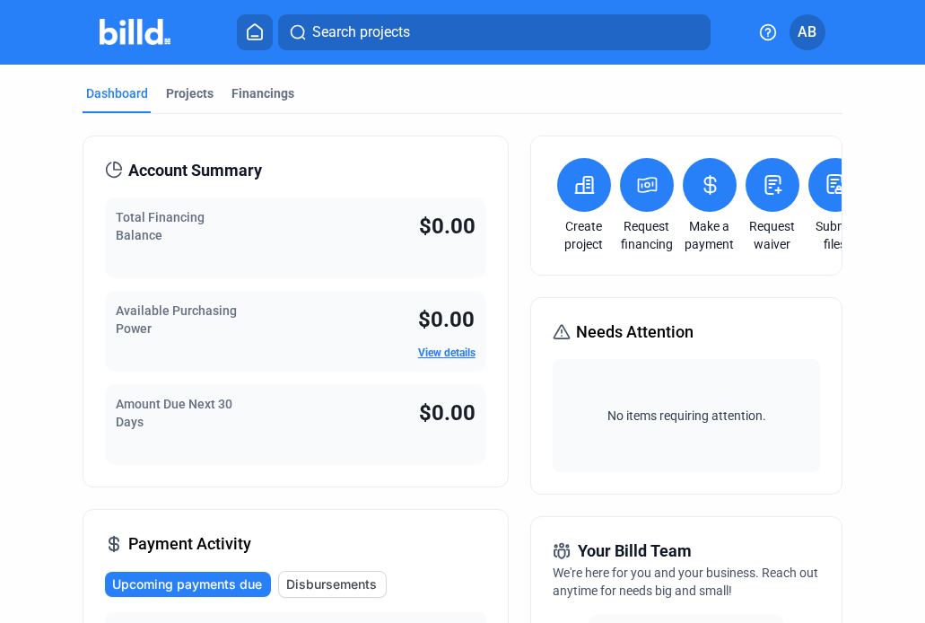
scroll to position [0, 0]
click at [188, 101] on div "Projects" at bounding box center [190, 93] width 48 height 18
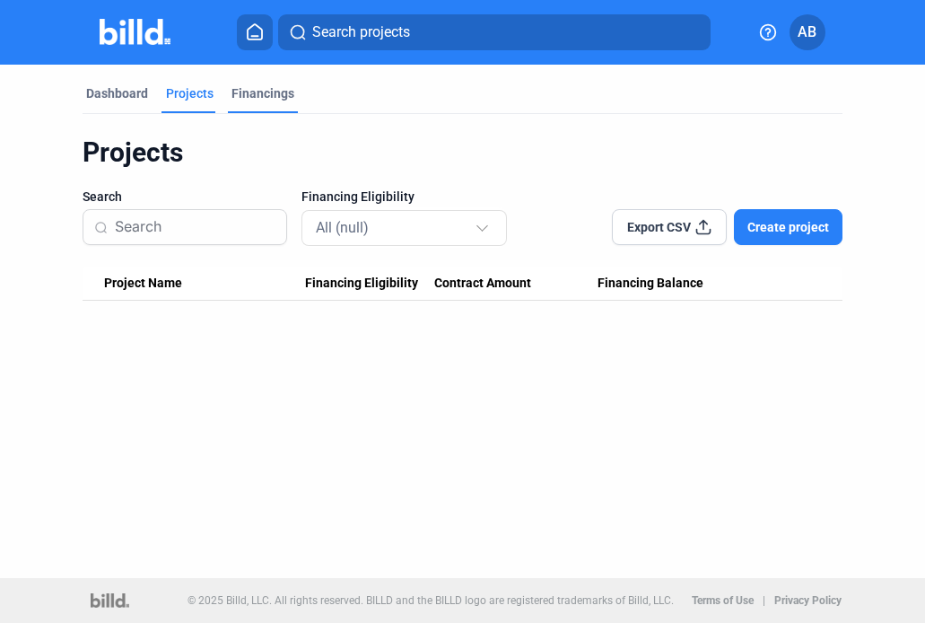
click at [249, 94] on div "Financings" at bounding box center [263, 93] width 63 height 18
